Goal: Download file/media

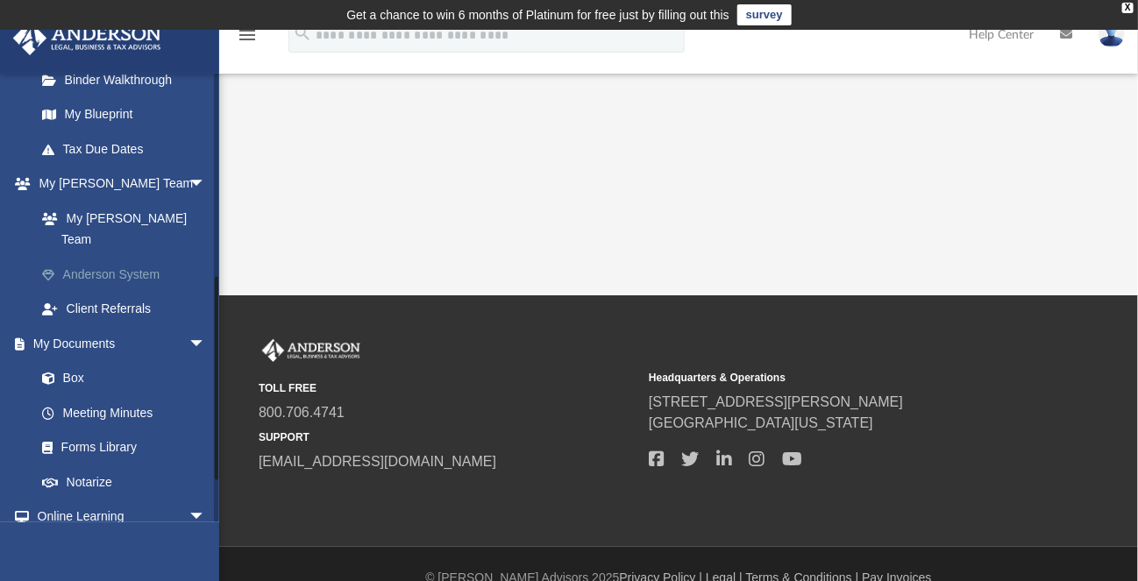
scroll to position [438, 0]
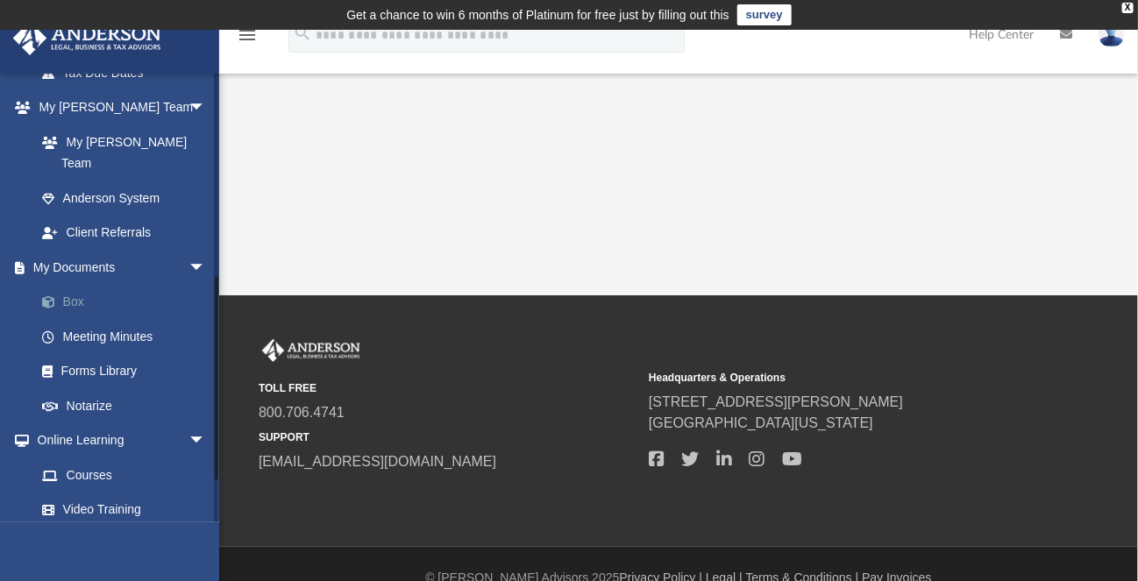
click at [72, 285] on link "Box" at bounding box center [129, 302] width 208 height 35
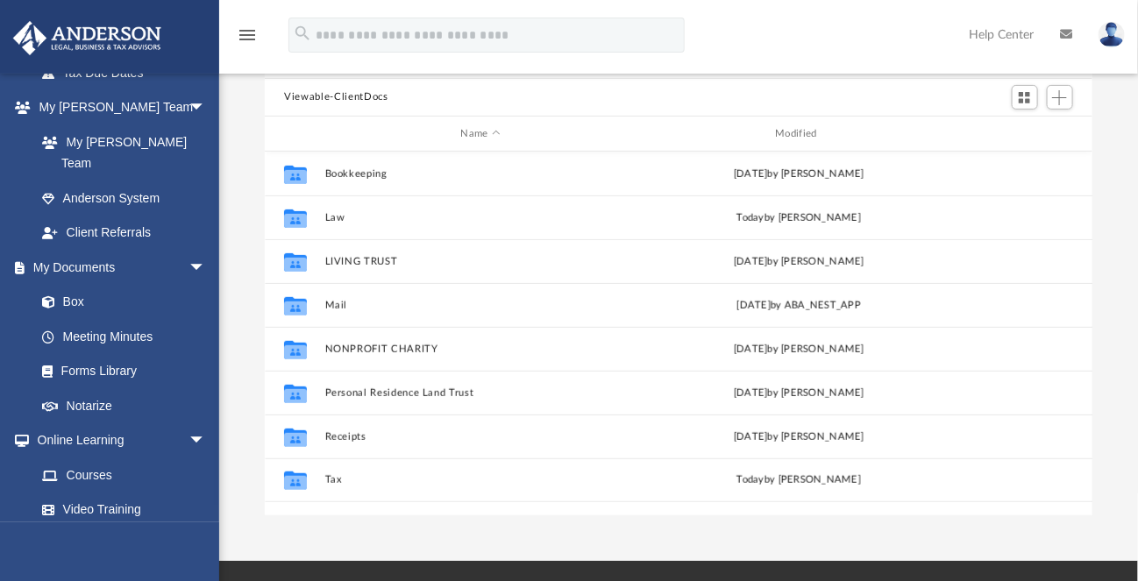
scroll to position [351, 0]
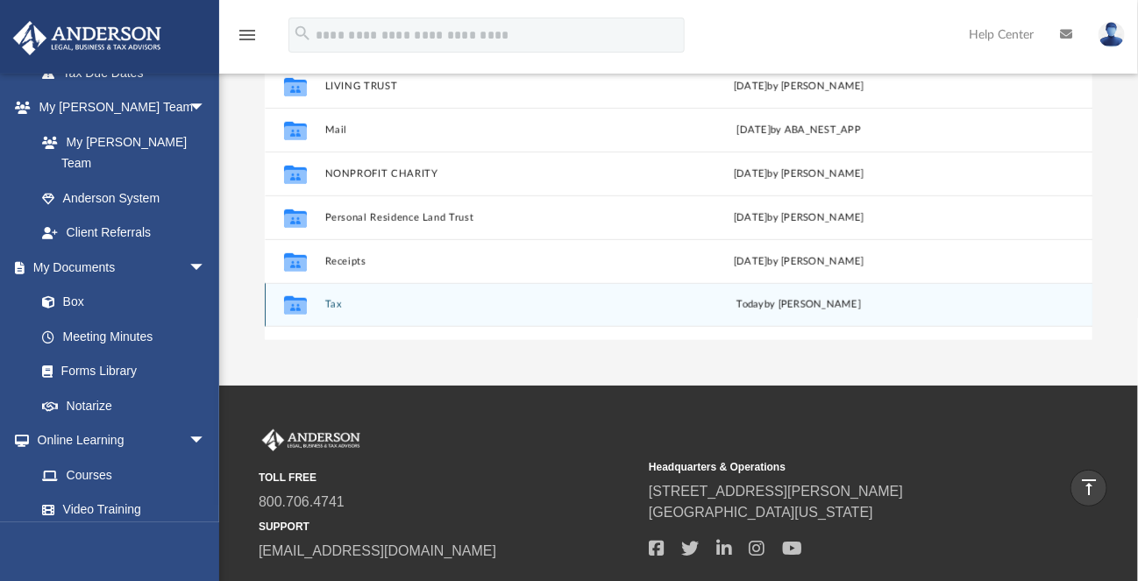
click at [336, 300] on button "Tax" at bounding box center [480, 305] width 311 height 11
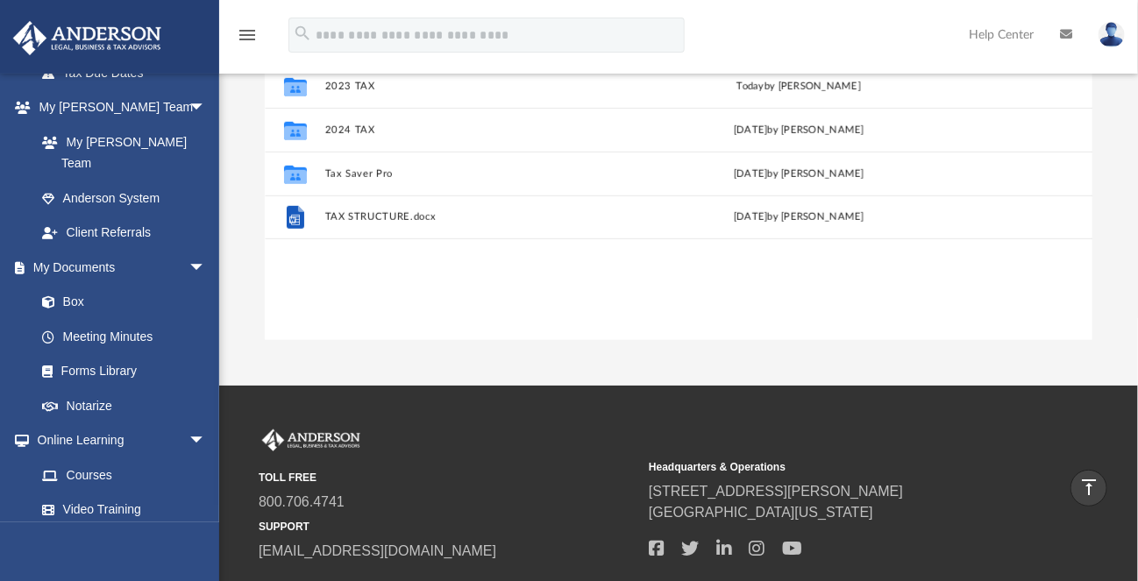
scroll to position [327, 0]
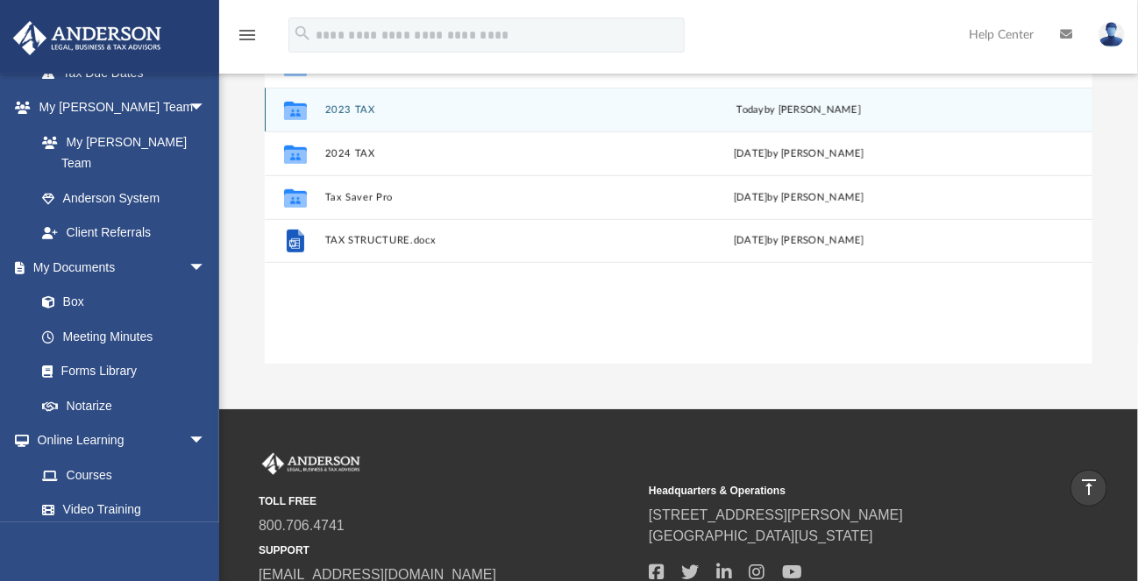
click at [349, 100] on div "Collaborated Folder 2023 TAX [DATE] by [PERSON_NAME]" at bounding box center [678, 110] width 827 height 44
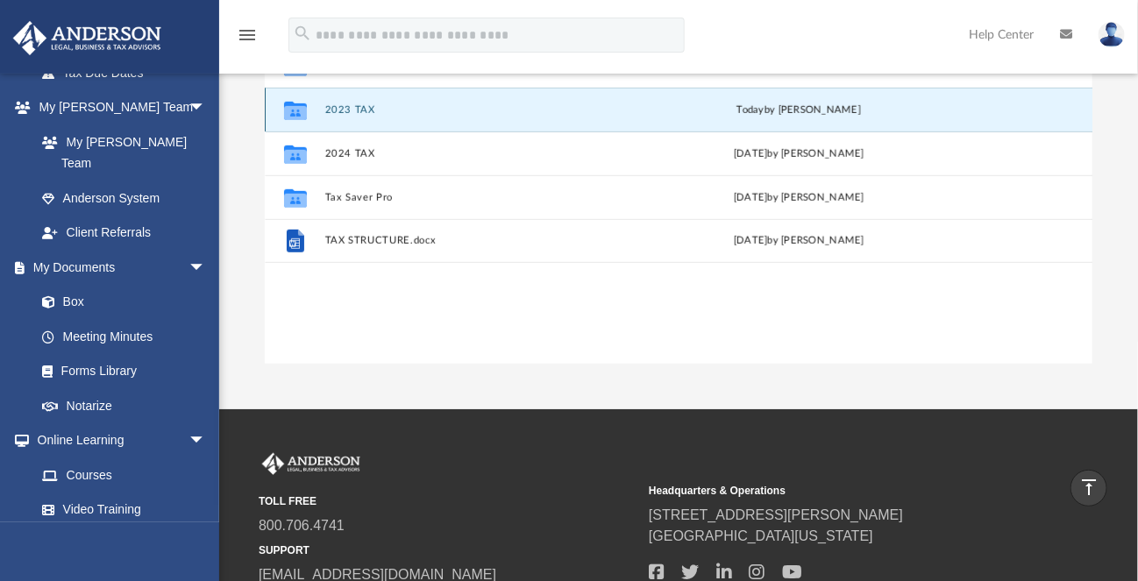
click at [346, 106] on button "2023 TAX" at bounding box center [480, 109] width 311 height 11
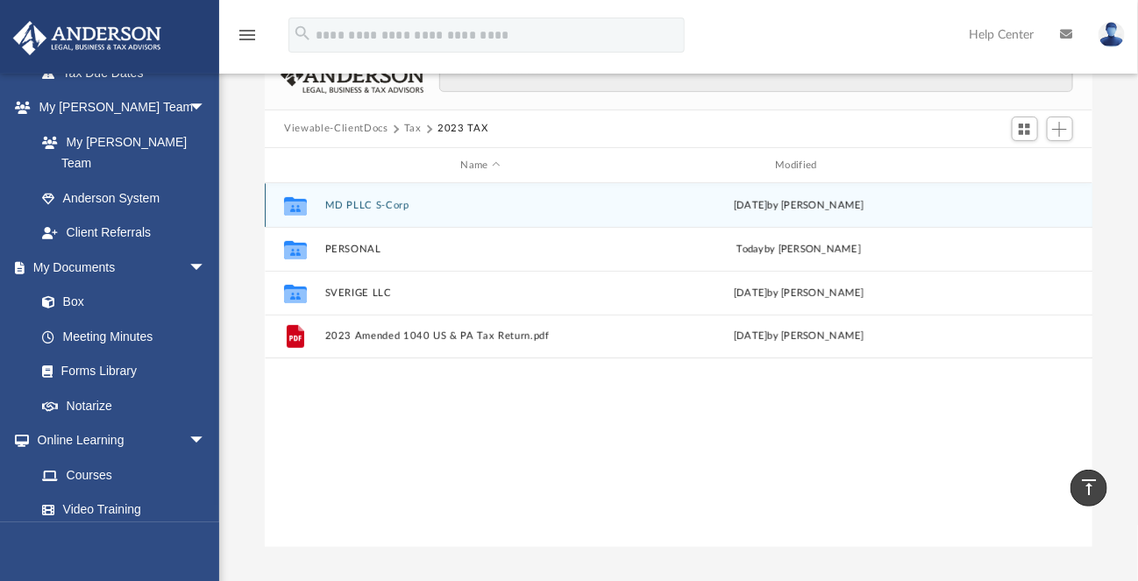
scroll to position [64, 0]
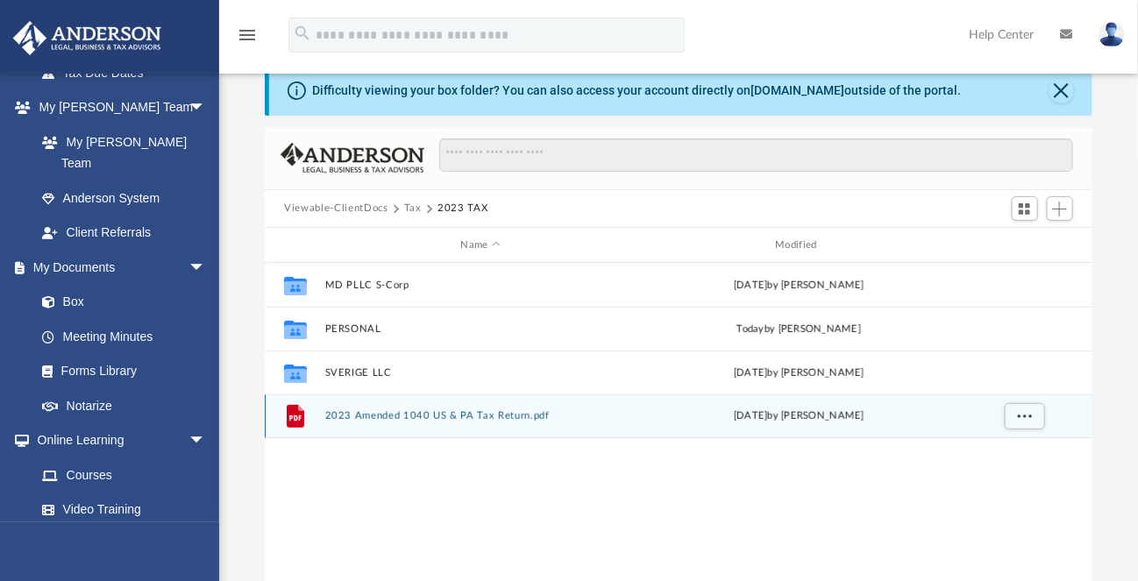
click at [417, 404] on div "File 2023 Amended 1040 US & PA Tax Return.pdf [DATE] by [PERSON_NAME]" at bounding box center [678, 416] width 827 height 44
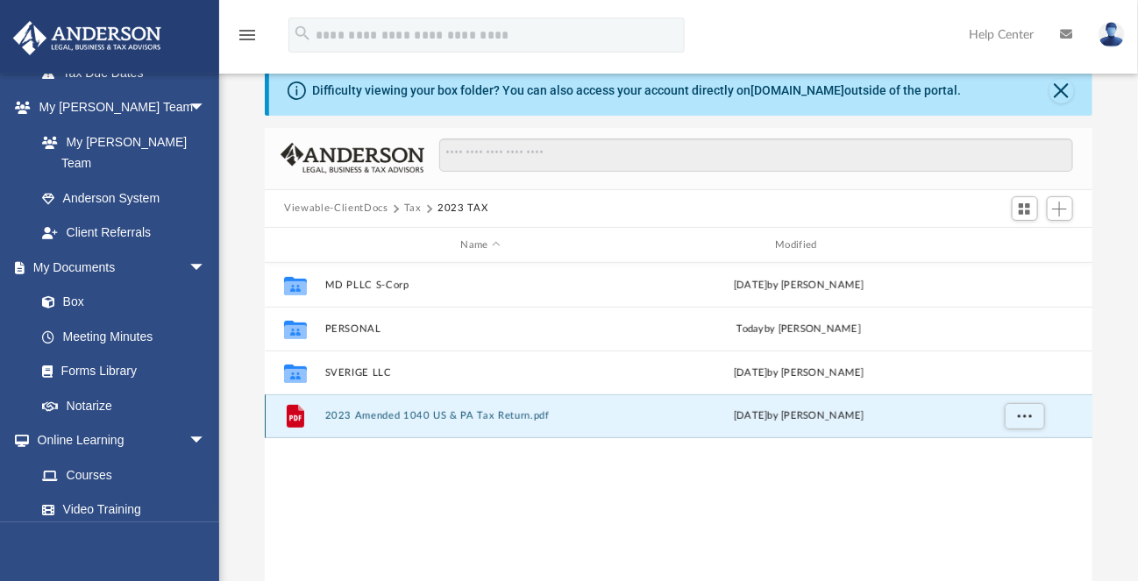
click at [409, 416] on button "2023 Amended 1040 US & PA Tax Return.pdf" at bounding box center [480, 416] width 311 height 11
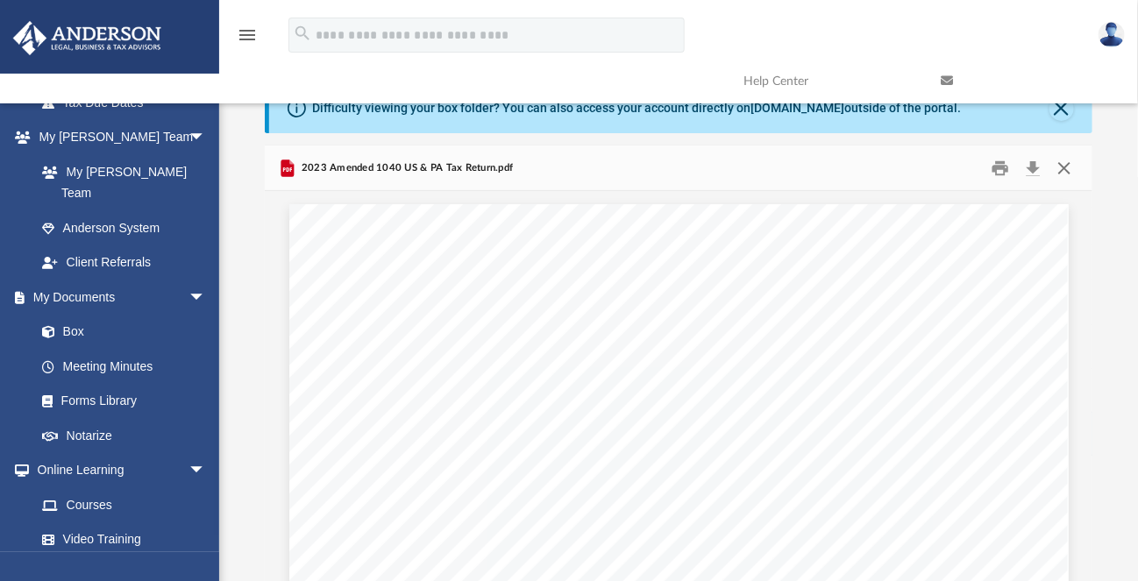
scroll to position [0, 0]
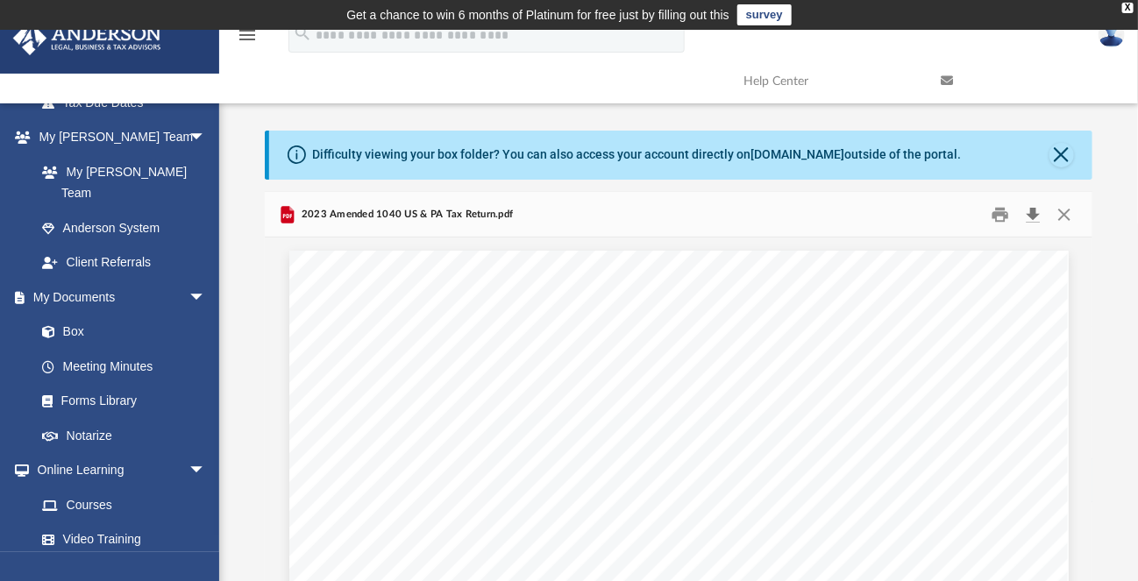
click at [1031, 215] on button "Download" at bounding box center [1034, 214] width 32 height 27
click at [1060, 159] on button "Close" at bounding box center [1061, 155] width 25 height 25
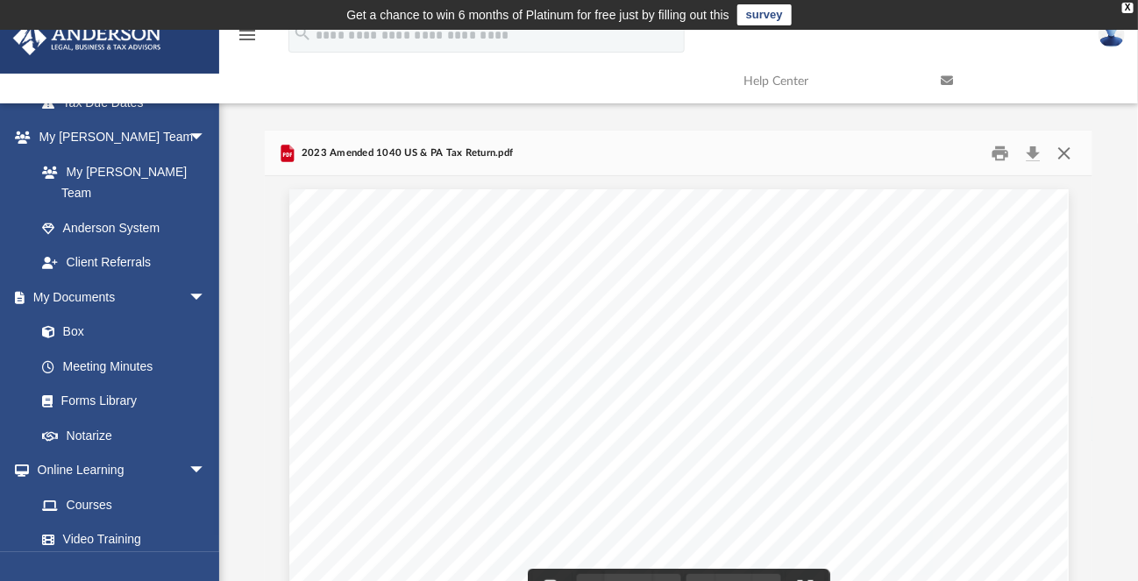
click at [1070, 161] on button "Close" at bounding box center [1064, 152] width 32 height 27
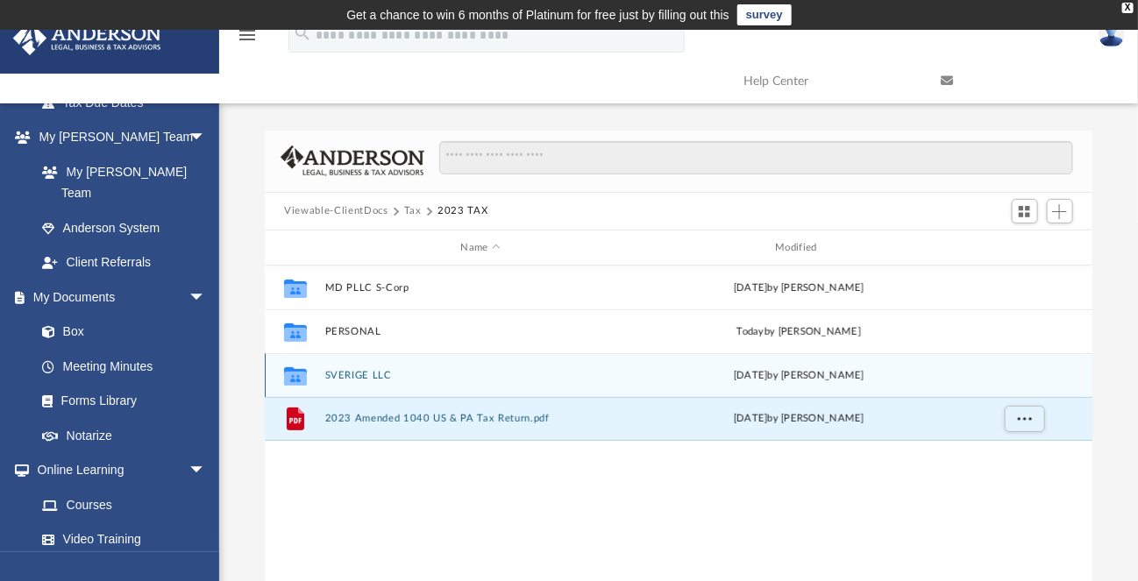
click at [348, 381] on div "Collaborated Folder SVERIGE LLC [DATE] by [PERSON_NAME]" at bounding box center [678, 375] width 827 height 44
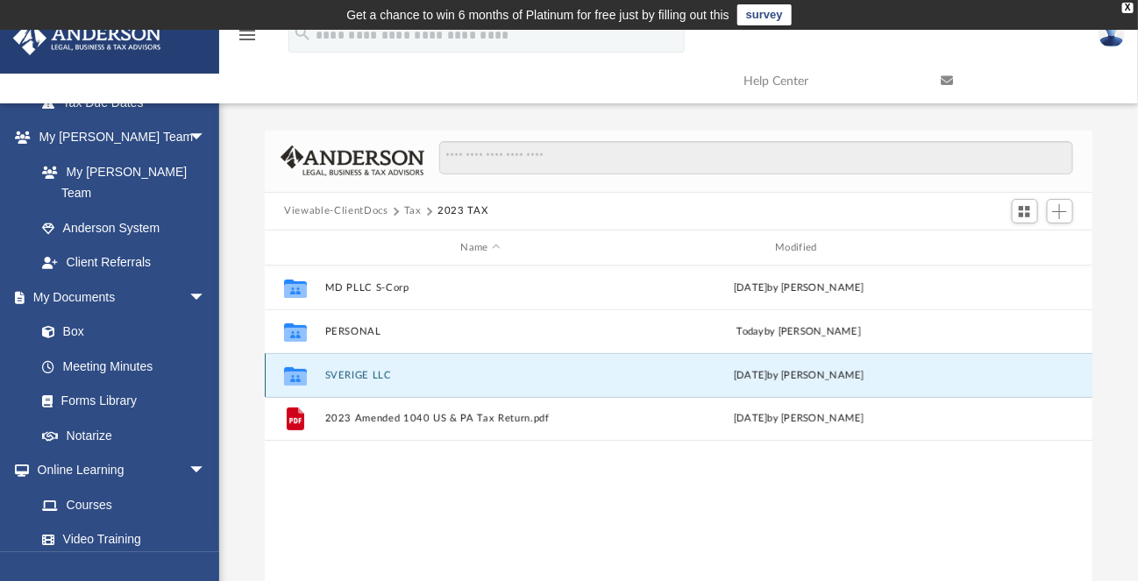
click at [352, 379] on button "SVERIGE LLC" at bounding box center [480, 375] width 311 height 11
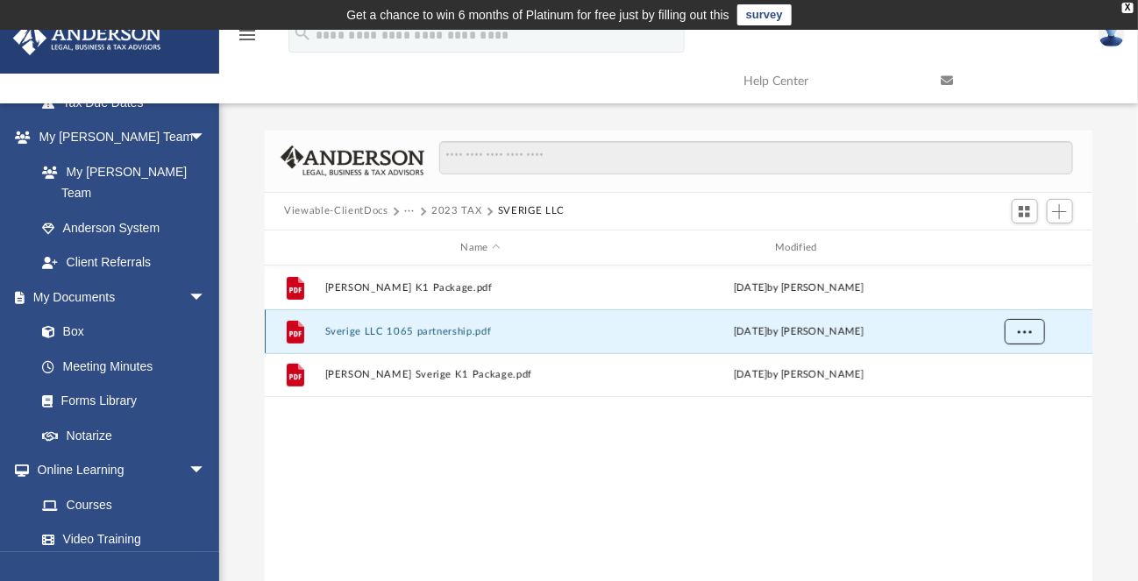
click at [1033, 325] on button "More options" at bounding box center [1025, 332] width 40 height 26
click at [1008, 395] on li "Download" at bounding box center [1009, 395] width 51 height 18
click at [465, 209] on button "2023 TAX" at bounding box center [456, 211] width 50 height 16
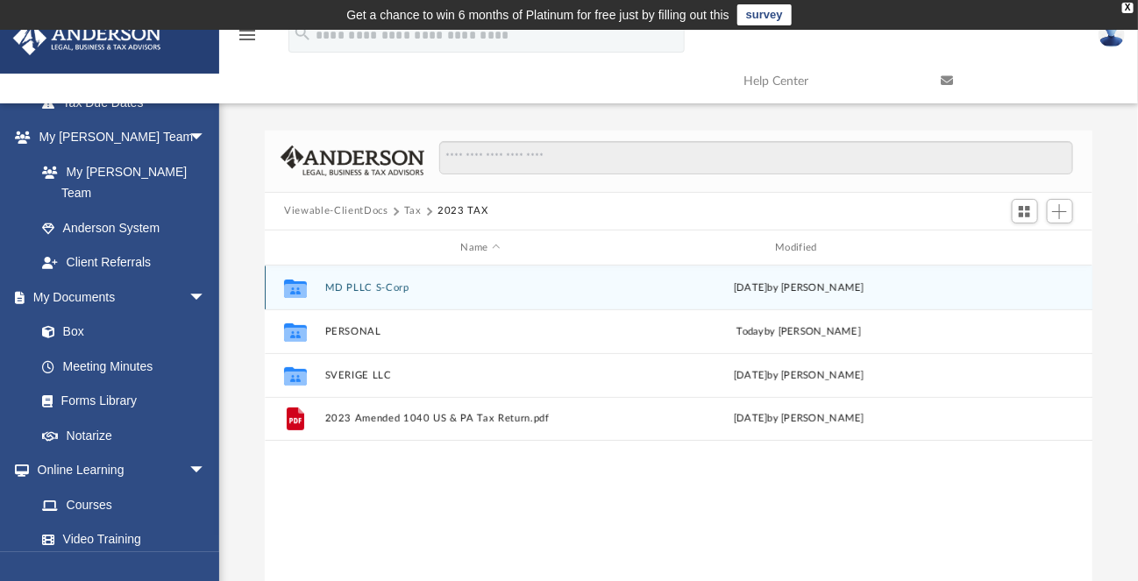
click at [370, 284] on button "MD PLLC S-Corp" at bounding box center [480, 287] width 311 height 11
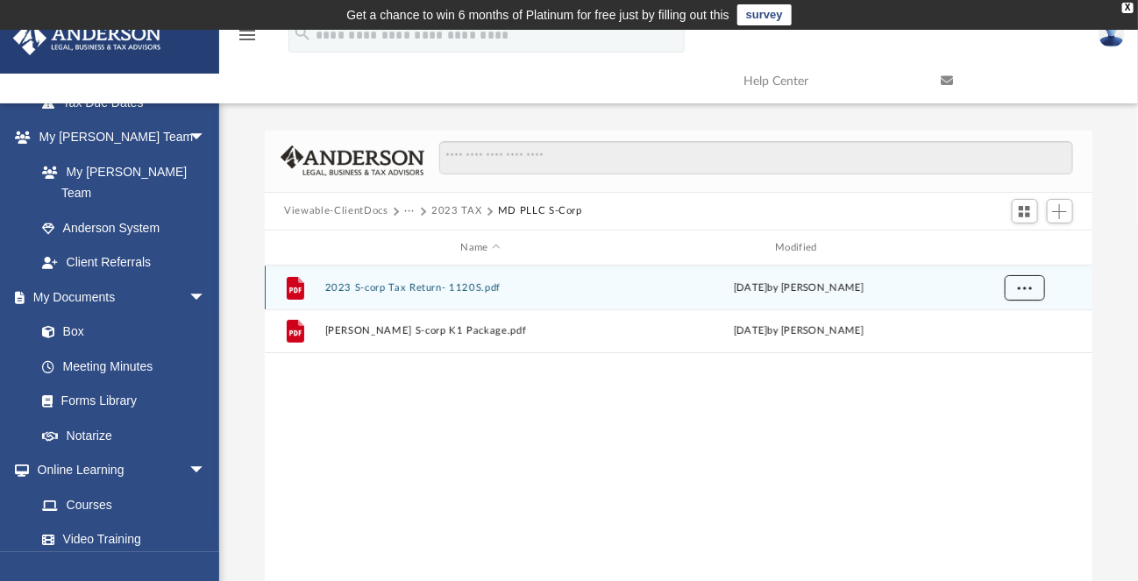
click at [1027, 288] on span "More options" at bounding box center [1025, 288] width 14 height 10
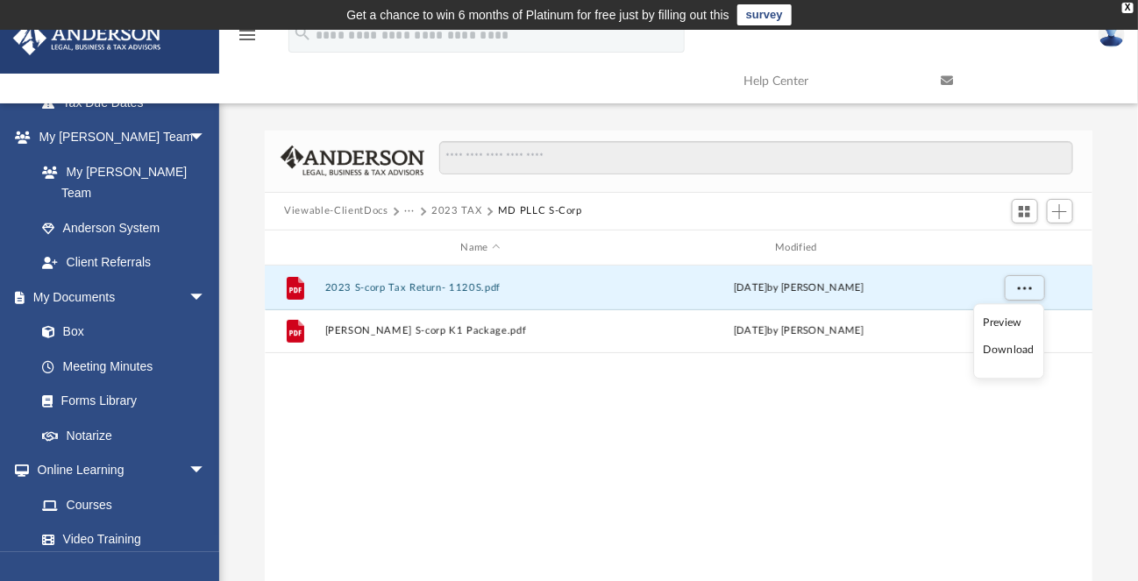
click at [1011, 354] on li "Download" at bounding box center [1009, 351] width 51 height 18
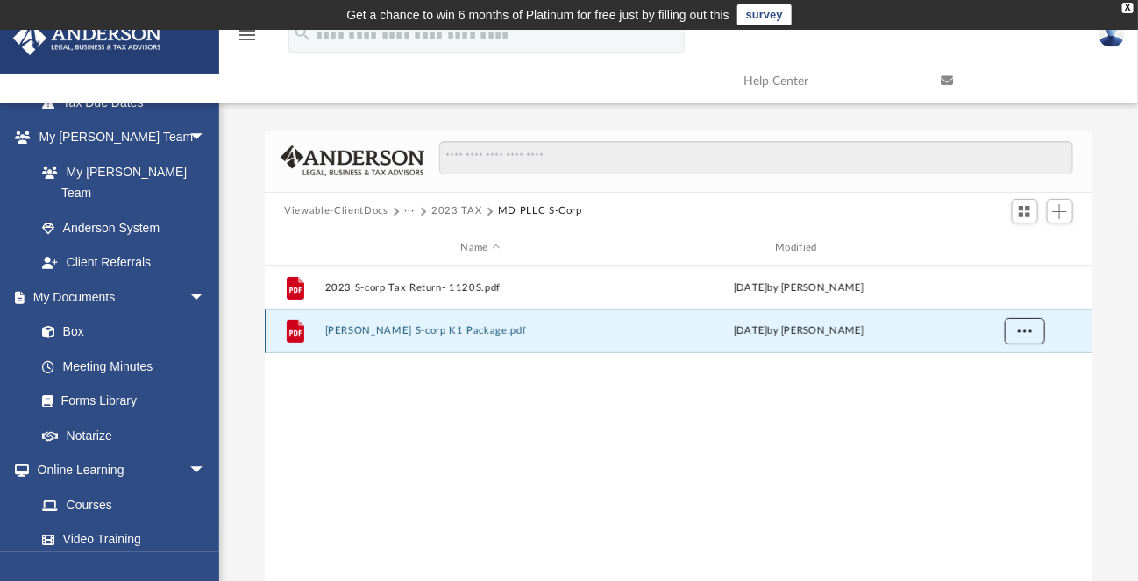
click at [1031, 328] on span "More options" at bounding box center [1025, 331] width 14 height 10
click at [1002, 396] on li "Download" at bounding box center [1009, 395] width 51 height 18
click at [456, 210] on button "2023 TAX" at bounding box center [456, 211] width 50 height 16
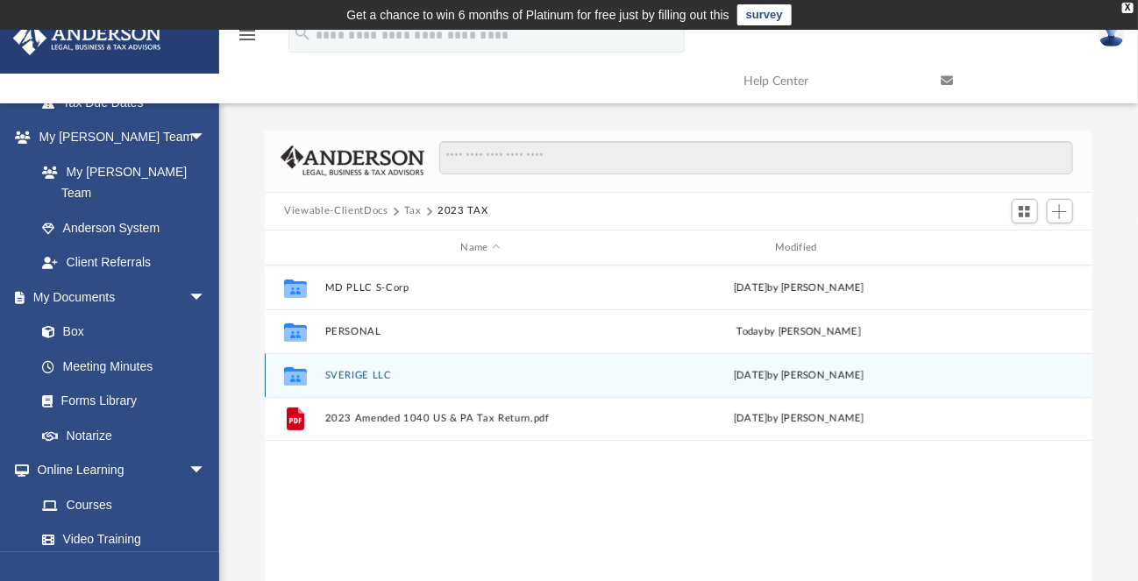
click at [366, 373] on button "SVERIGE LLC" at bounding box center [480, 375] width 311 height 11
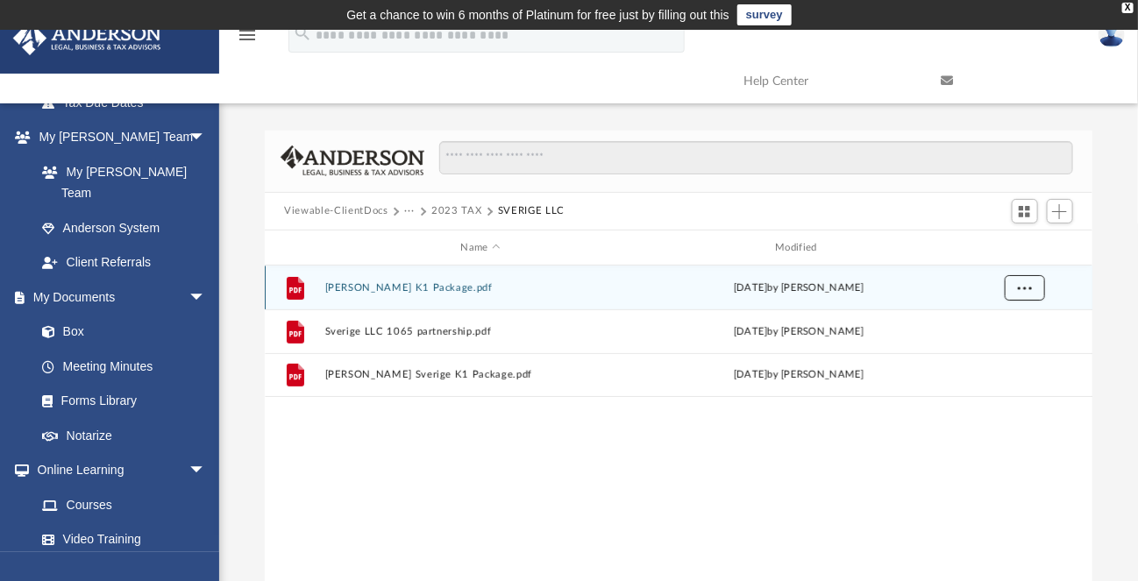
click at [1025, 287] on span "More options" at bounding box center [1025, 288] width 14 height 10
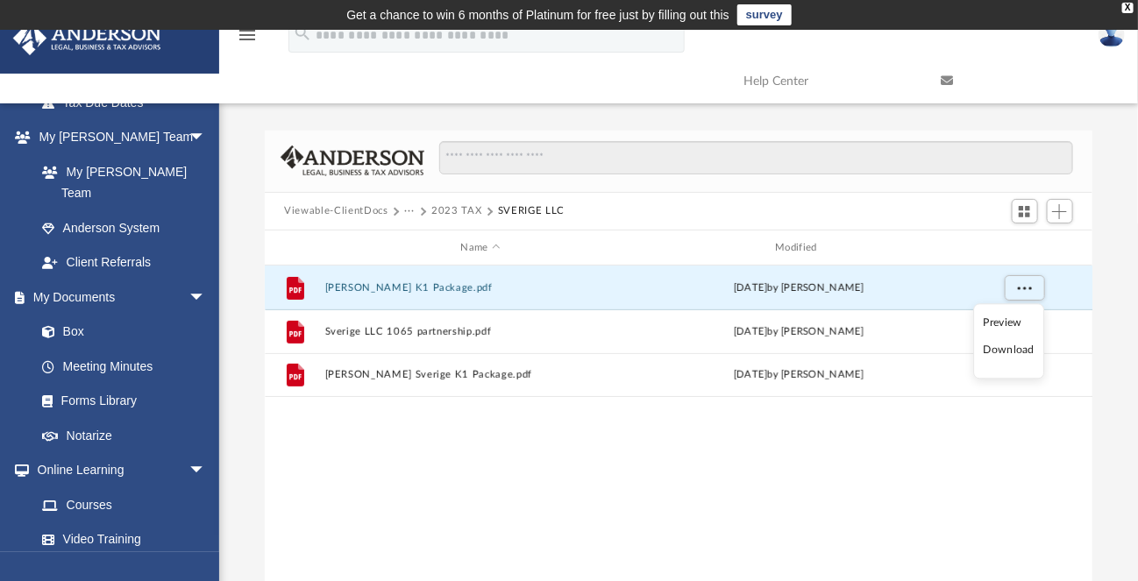
click at [1003, 350] on li "Download" at bounding box center [1009, 351] width 51 height 18
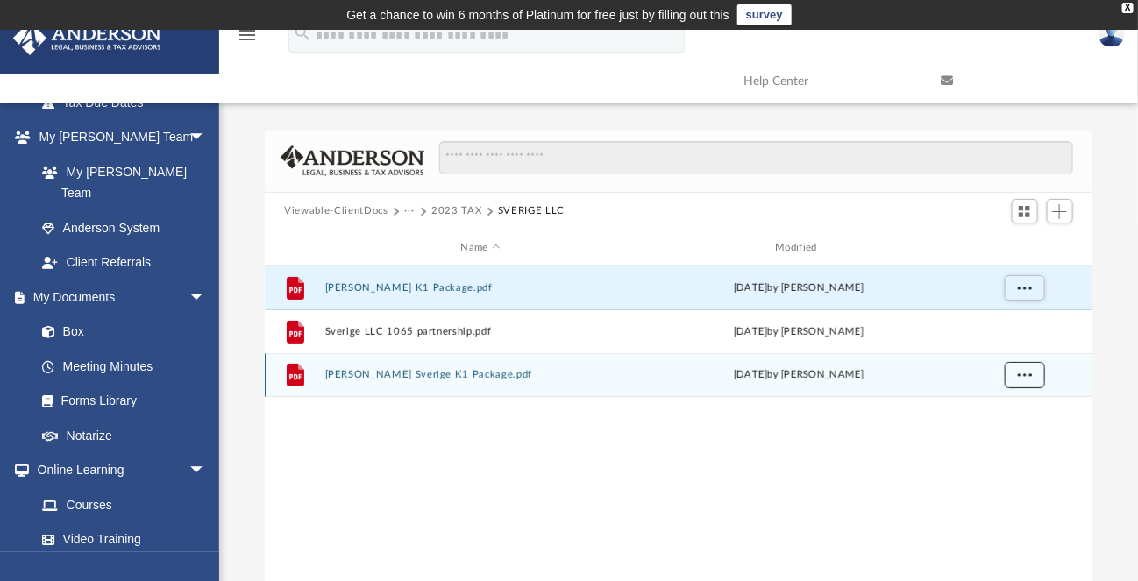
click at [1019, 373] on span "More options" at bounding box center [1025, 375] width 14 height 10
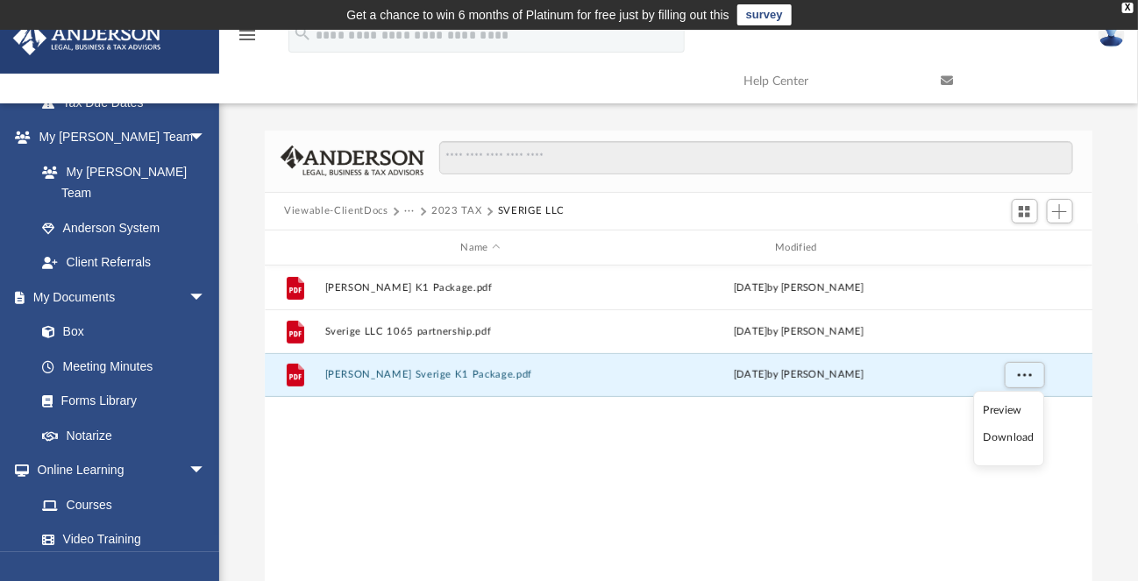
click at [1005, 439] on li "Download" at bounding box center [1009, 439] width 51 height 18
click at [444, 210] on button "2023 TAX" at bounding box center [456, 211] width 50 height 16
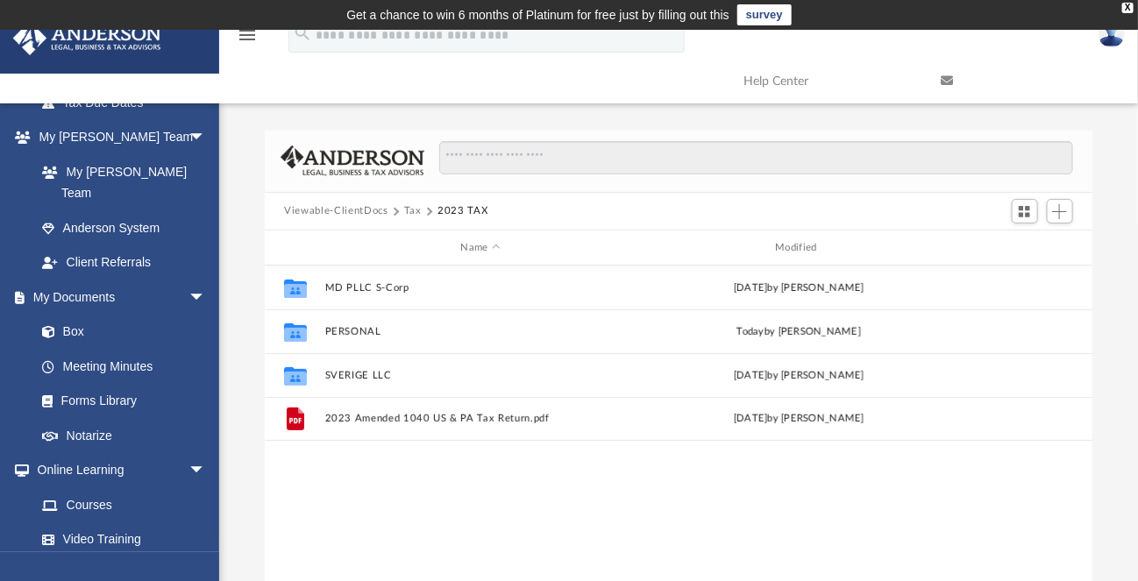
click at [415, 212] on button "Tax" at bounding box center [413, 211] width 18 height 16
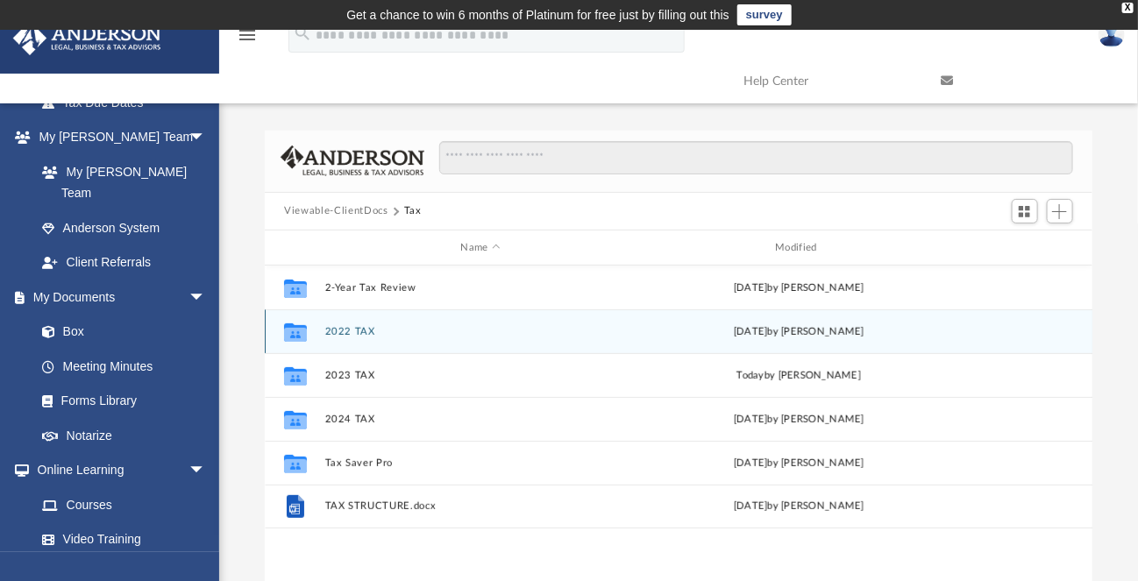
click at [337, 330] on button "2022 TAX" at bounding box center [480, 331] width 311 height 11
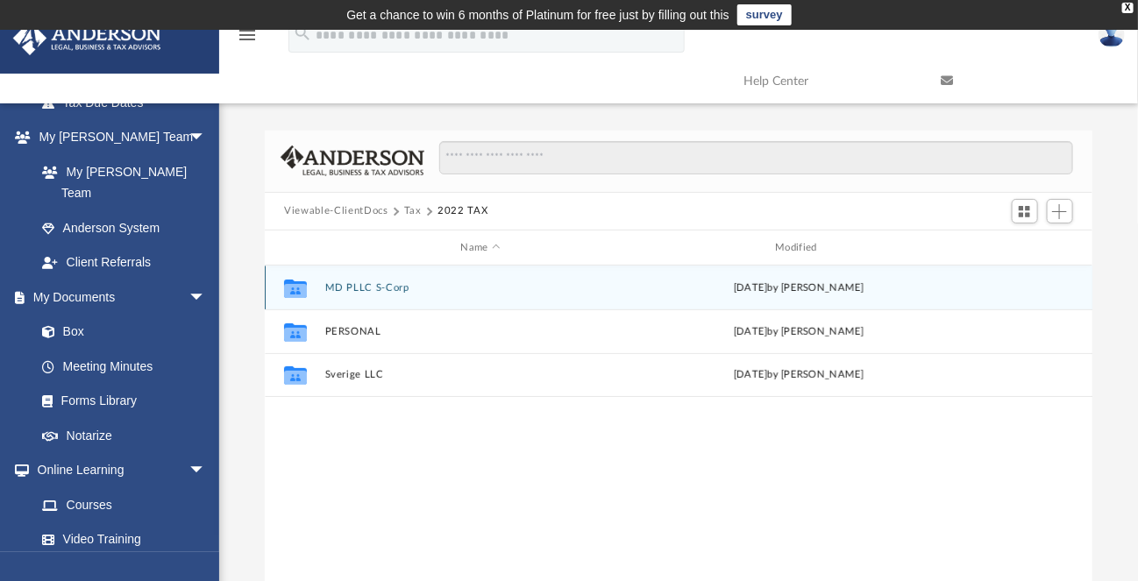
click at [360, 288] on button "MD PLLC S-Corp" at bounding box center [480, 287] width 311 height 11
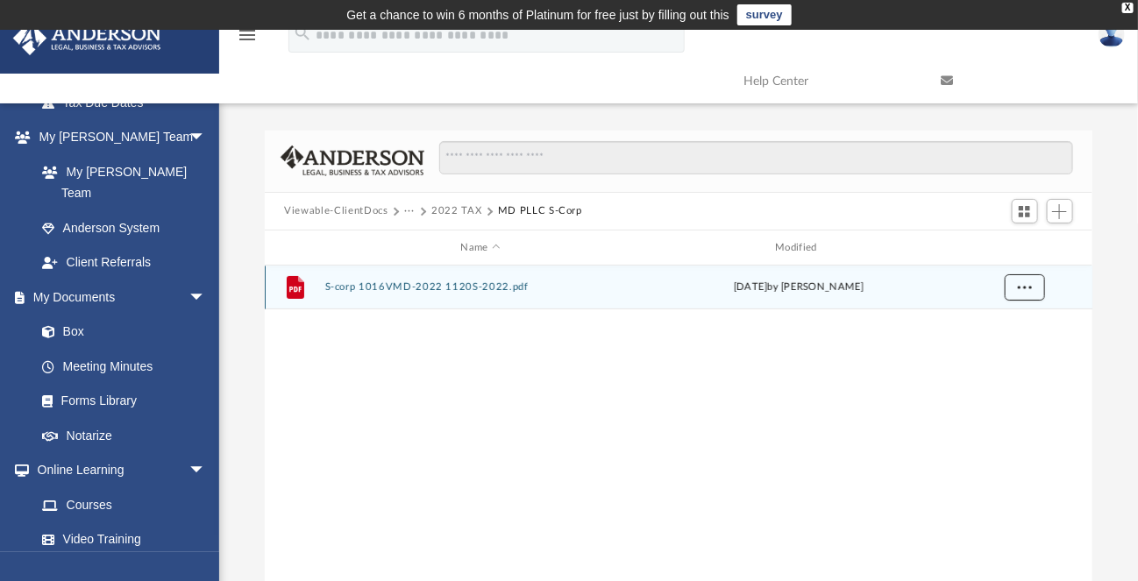
click at [1033, 287] on button "More options" at bounding box center [1025, 288] width 40 height 26
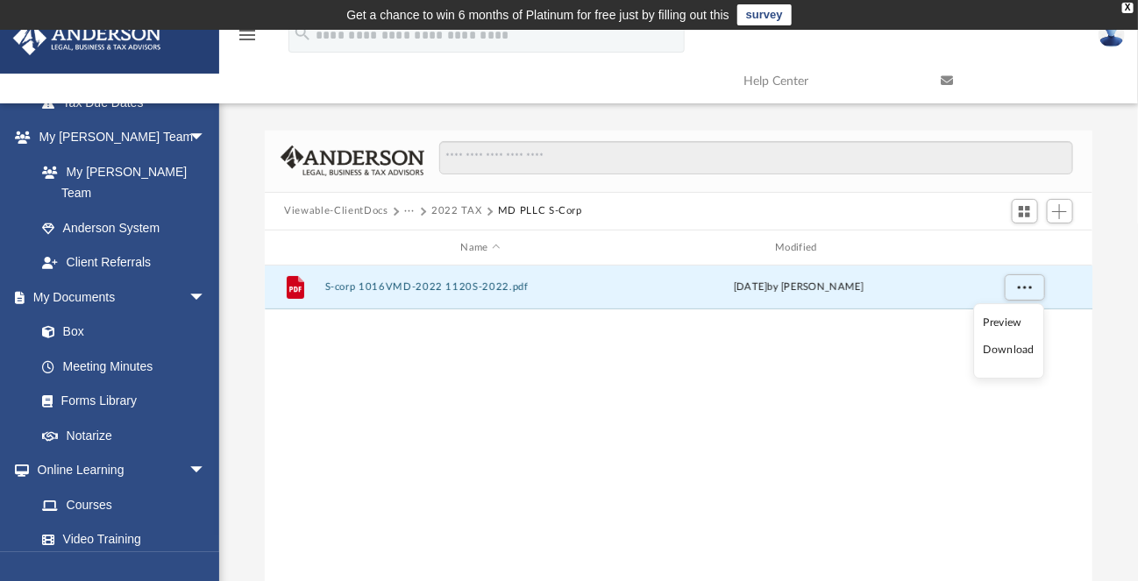
click at [1012, 350] on li "Download" at bounding box center [1009, 351] width 51 height 18
click at [628, 390] on div "File S-corp 1016VMD-2022 1120S-2022.pdf [DATE] by [PERSON_NAME]" at bounding box center [678, 448] width 827 height 364
click at [458, 210] on button "2022 TAX" at bounding box center [456, 211] width 50 height 16
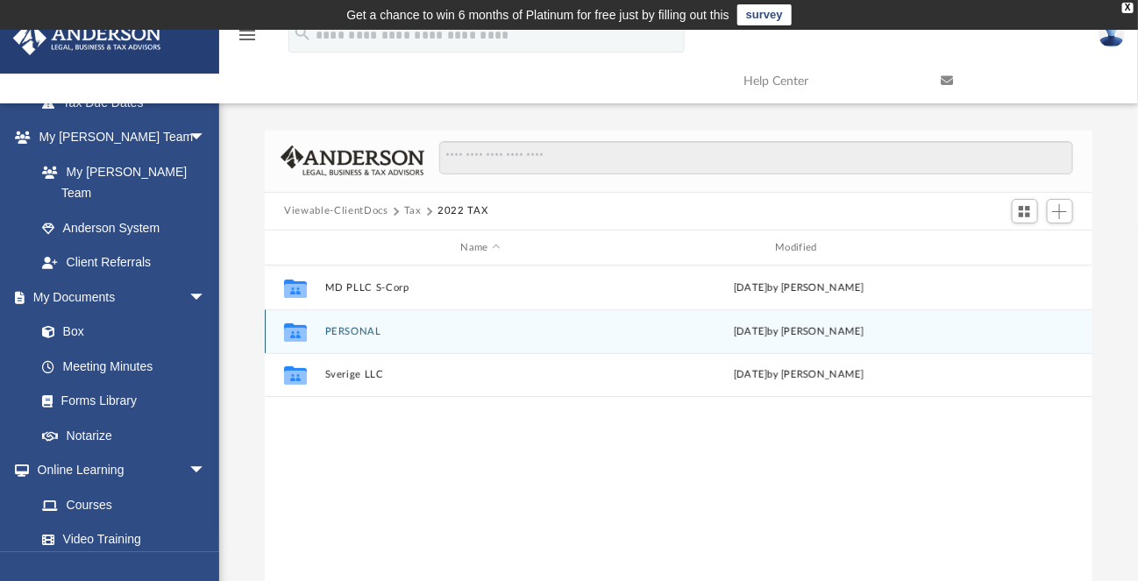
click at [358, 334] on button "PERSONAL" at bounding box center [480, 331] width 311 height 11
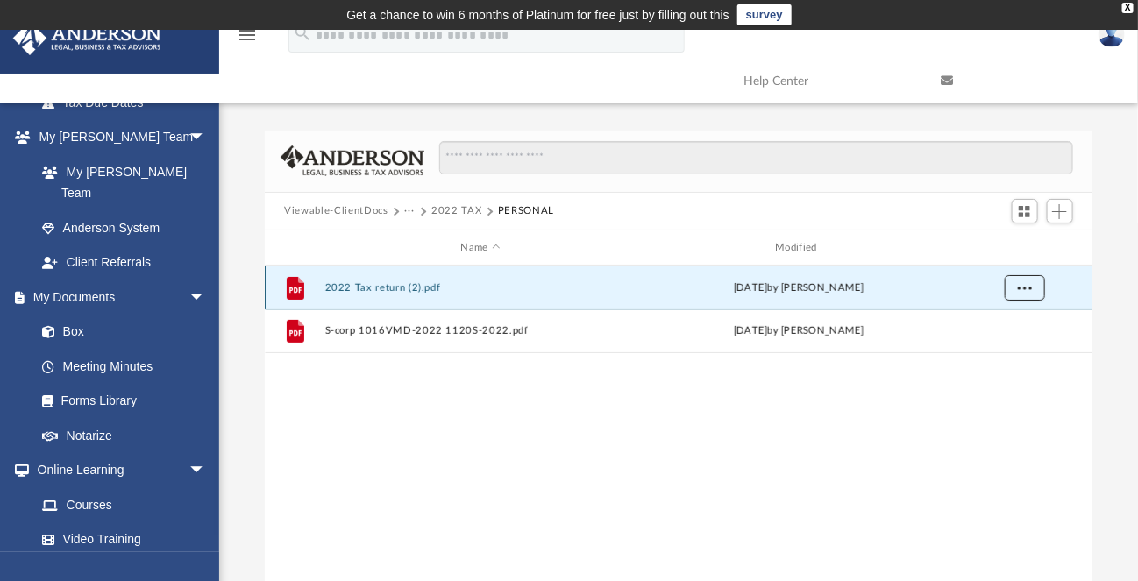
click at [1029, 288] on span "More options" at bounding box center [1025, 288] width 14 height 10
click at [995, 350] on li "Download" at bounding box center [1009, 351] width 51 height 18
click at [453, 207] on button "2022 TAX" at bounding box center [456, 211] width 50 height 16
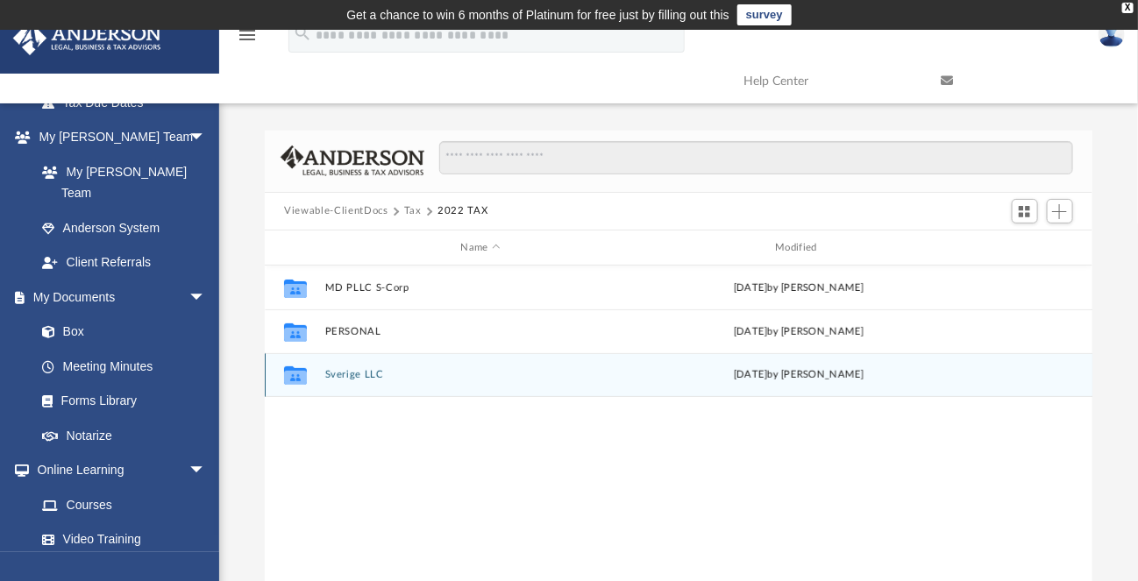
click at [347, 380] on button "Sverige LLC" at bounding box center [480, 375] width 311 height 11
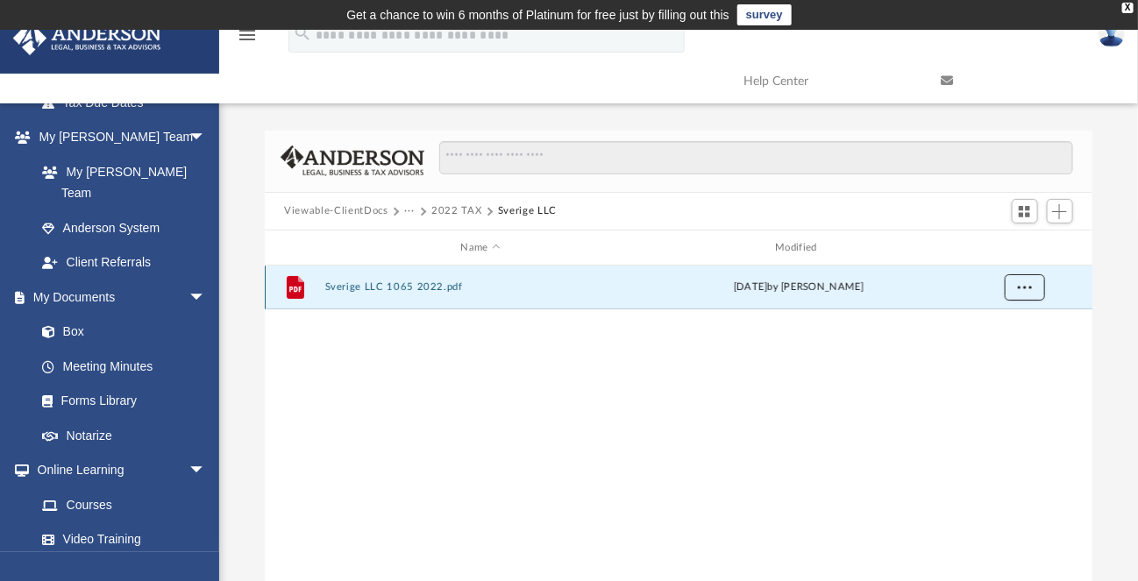
click at [1033, 288] on button "More options" at bounding box center [1025, 288] width 40 height 26
click at [1002, 345] on li "Download" at bounding box center [1009, 351] width 51 height 18
